Goal: Communication & Community: Connect with others

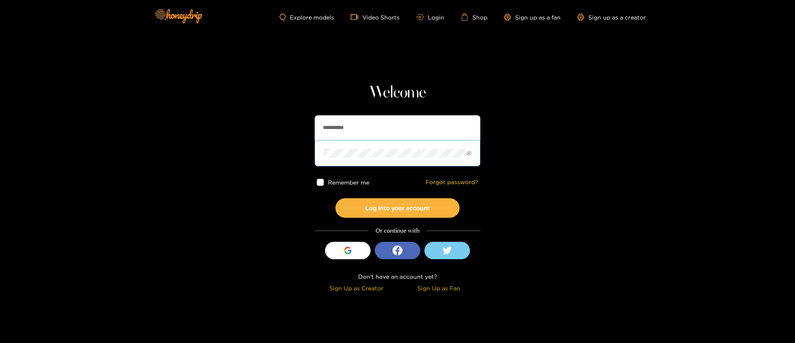
click at [365, 140] on span at bounding box center [398, 153] width 166 height 26
click at [369, 133] on input "**********" at bounding box center [398, 127] width 166 height 25
type input "*******"
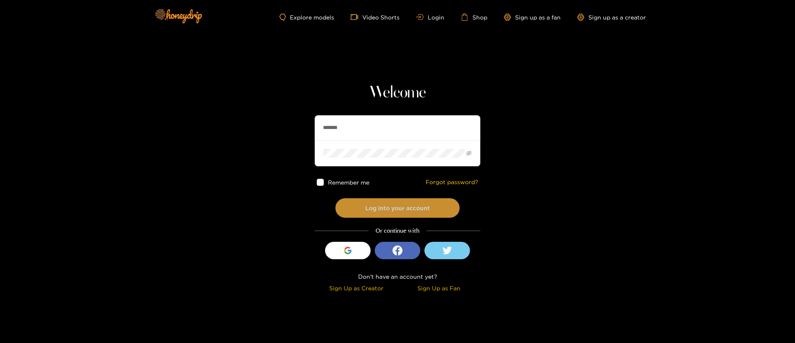
click at [389, 207] on button "Log into your account" at bounding box center [397, 207] width 124 height 19
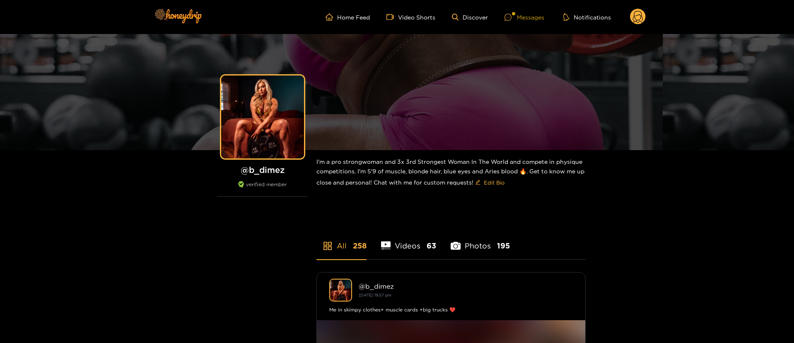
click at [524, 17] on div "Messages" at bounding box center [524, 17] width 40 height 10
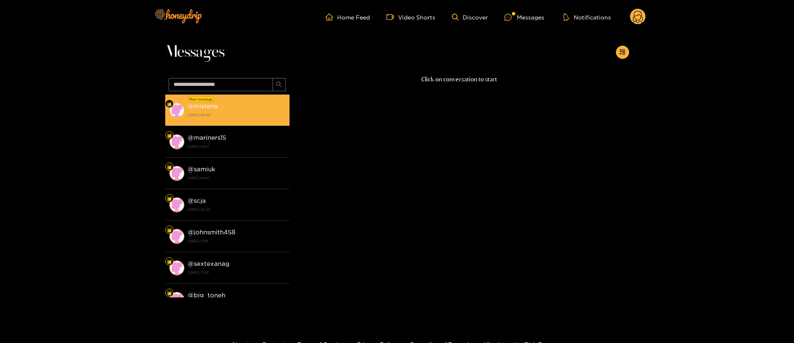
click at [249, 111] on strong "[DATE] 20:30" at bounding box center [237, 114] width 98 height 7
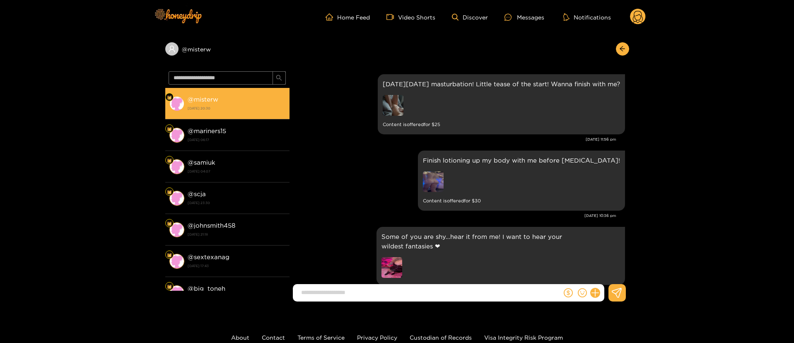
scroll to position [1508, 0]
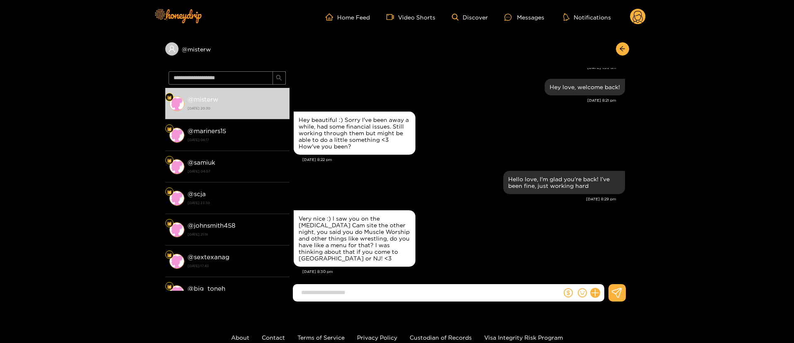
click at [445, 157] on div "[DATE] 8:22 pm" at bounding box center [463, 160] width 323 height 6
click at [396, 183] on div "Hello love, I'm glad you're back! I’ve been fine, just working hard" at bounding box center [459, 182] width 331 height 27
click at [401, 179] on div "Hello love, I'm glad you're back! I’ve been fine, just working hard" at bounding box center [459, 182] width 331 height 27
click at [430, 247] on div "Very nice :) I saw you on the [MEDICAL_DATA] Cam site the other night, you said…" at bounding box center [459, 238] width 331 height 60
click at [431, 249] on div "Very nice :) I saw you on the [MEDICAL_DATA] Cam site the other night, you said…" at bounding box center [459, 238] width 331 height 60
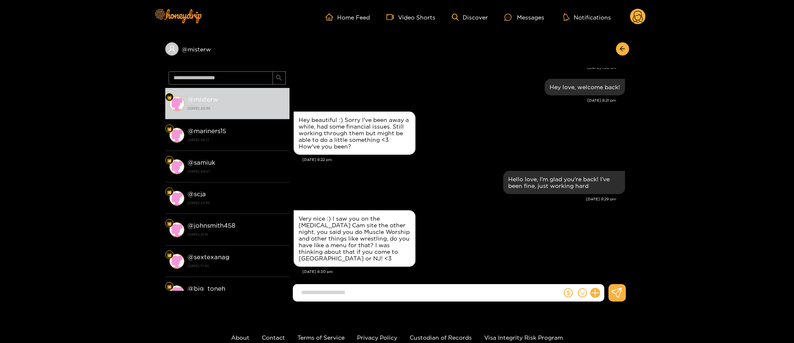
click at [439, 258] on div "Very nice :) I saw you on the [MEDICAL_DATA] Cam site the other night, you said…" at bounding box center [459, 238] width 331 height 60
click at [389, 241] on div "Very nice :) I saw you on the [MEDICAL_DATA] Cam site the other night, you said…" at bounding box center [355, 238] width 112 height 46
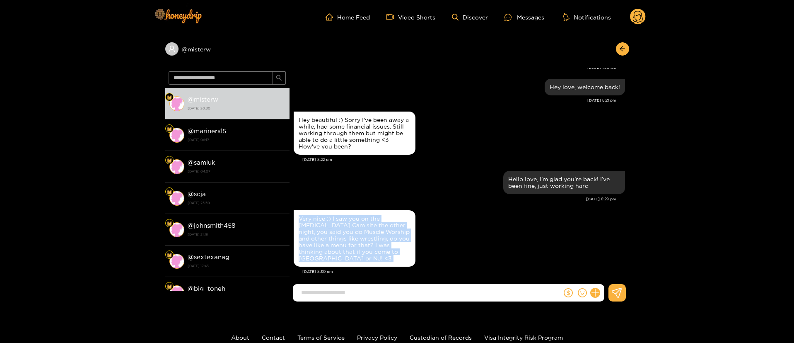
click at [389, 241] on div "Very nice :) I saw you on the [MEDICAL_DATA] Cam site the other night, you said…" at bounding box center [355, 238] width 112 height 46
click at [478, 245] on div "Very nice :) I saw you on the [MEDICAL_DATA] Cam site the other night, you said…" at bounding box center [459, 238] width 331 height 60
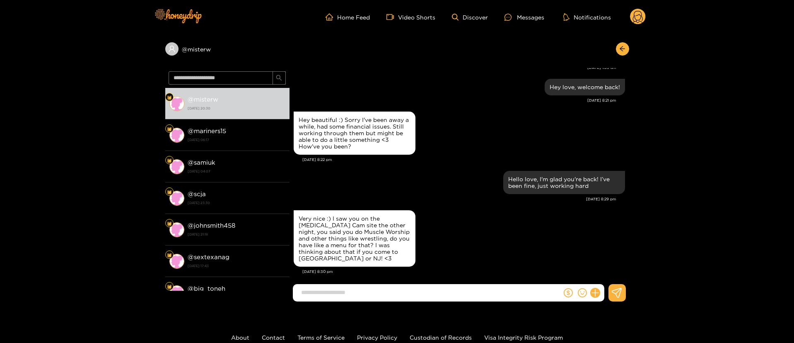
click at [445, 250] on div "Very nice :) I saw you on the [MEDICAL_DATA] Cam site the other night, you said…" at bounding box center [459, 238] width 331 height 60
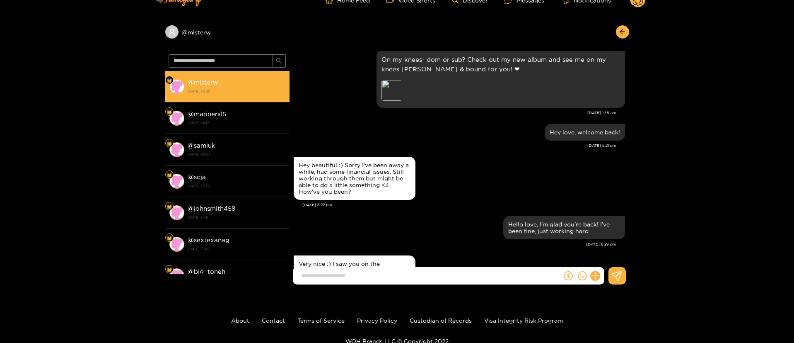
scroll to position [0, 0]
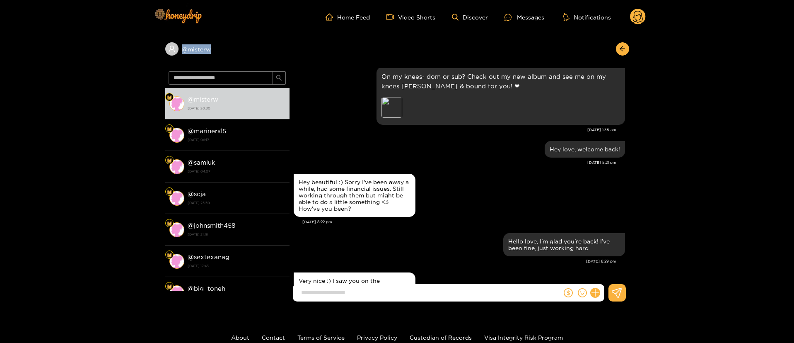
copy div "@ misterw"
drag, startPoint x: 262, startPoint y: 49, endPoint x: 280, endPoint y: 60, distance: 20.7
click at [208, 60] on div "@ misterw" at bounding box center [397, 51] width 464 height 34
click at [458, 208] on div "Hey beautiful :) Sorry I've been away a while, had some financial issues. Still…" at bounding box center [459, 194] width 331 height 47
click at [480, 169] on div "Hey love, welcome back! [DATE] 8:21 pm" at bounding box center [459, 155] width 331 height 33
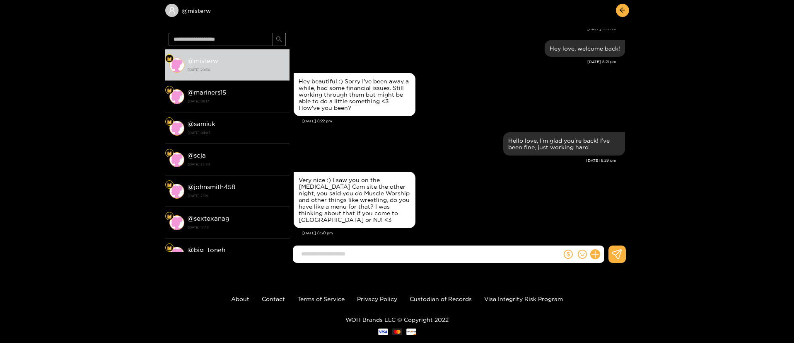
scroll to position [55, 0]
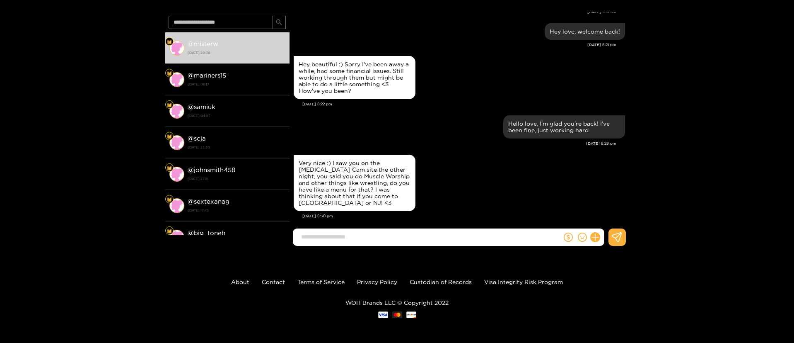
click at [472, 166] on div "Very nice :) I saw you on the [MEDICAL_DATA] Cam site the other night, you said…" at bounding box center [459, 182] width 331 height 60
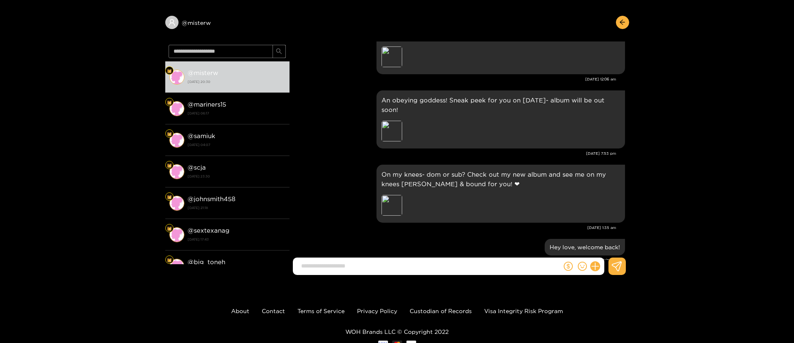
scroll to position [0, 0]
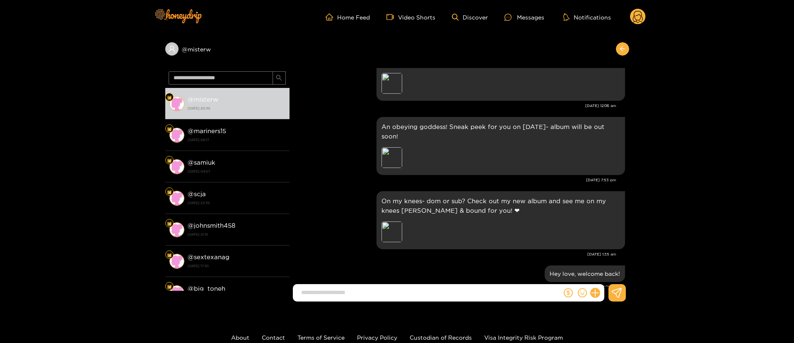
click at [625, 55] on button "button" at bounding box center [622, 48] width 13 height 13
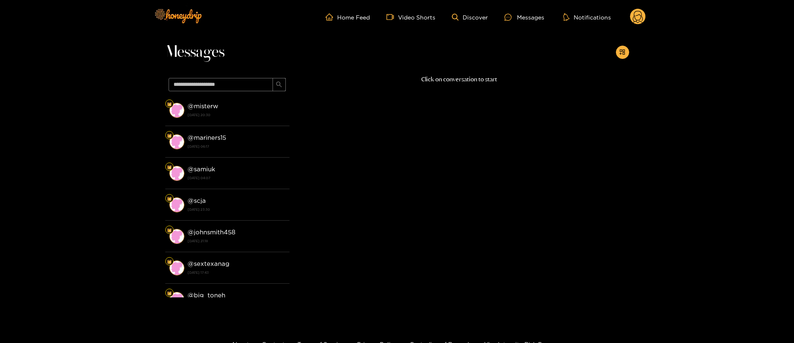
click at [640, 14] on circle at bounding box center [638, 17] width 16 height 16
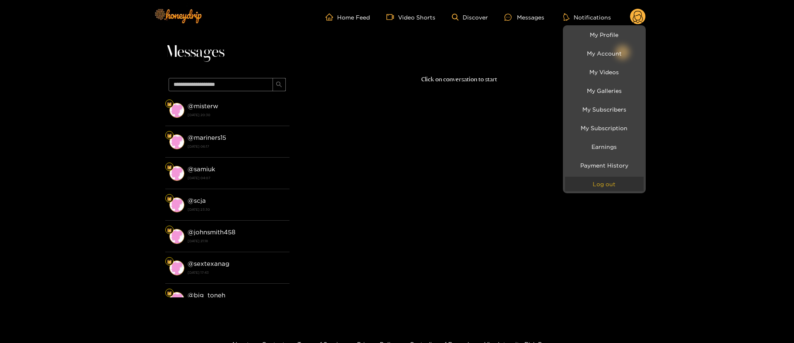
click at [621, 178] on button "Log out" at bounding box center [604, 183] width 79 height 14
